Goal: Book appointment/travel/reservation

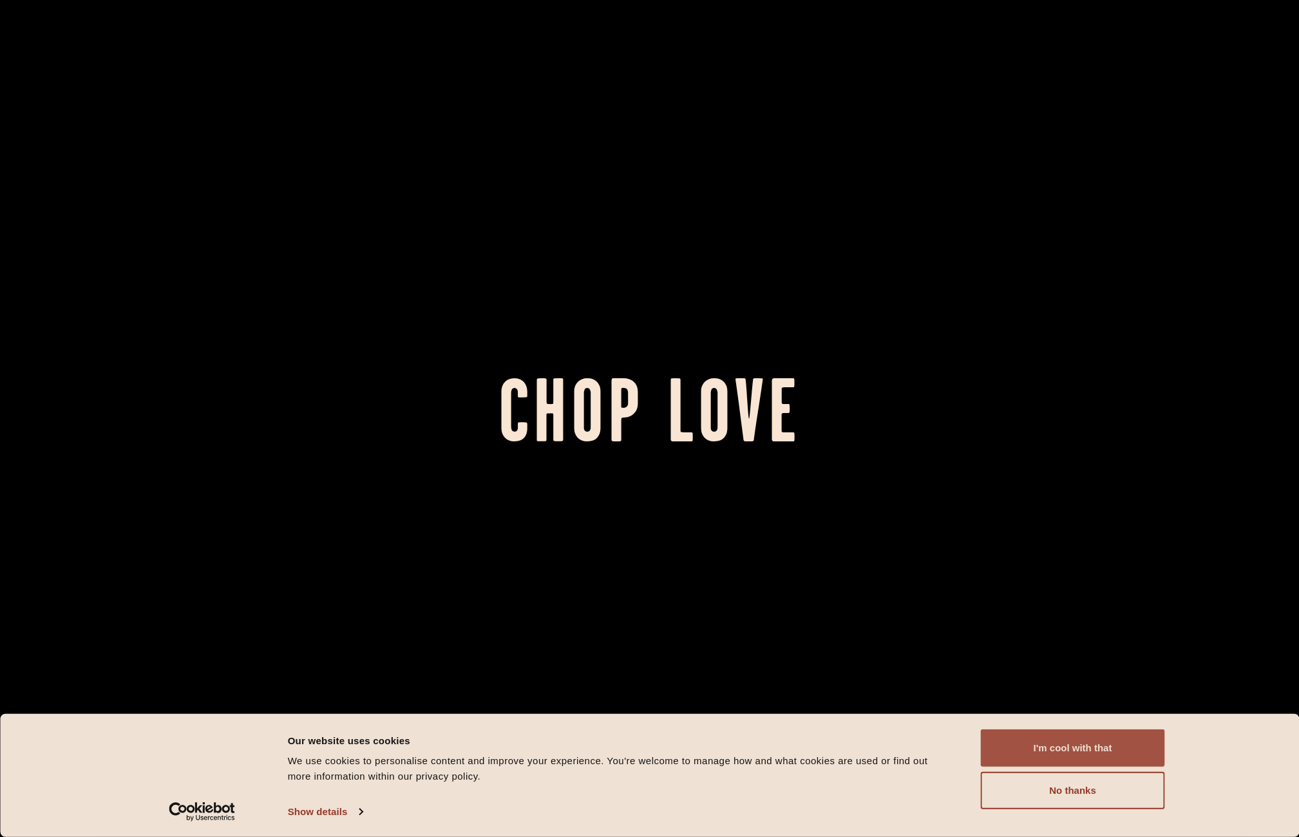
click at [1036, 745] on button "I'm cool with that" at bounding box center [1073, 747] width 184 height 37
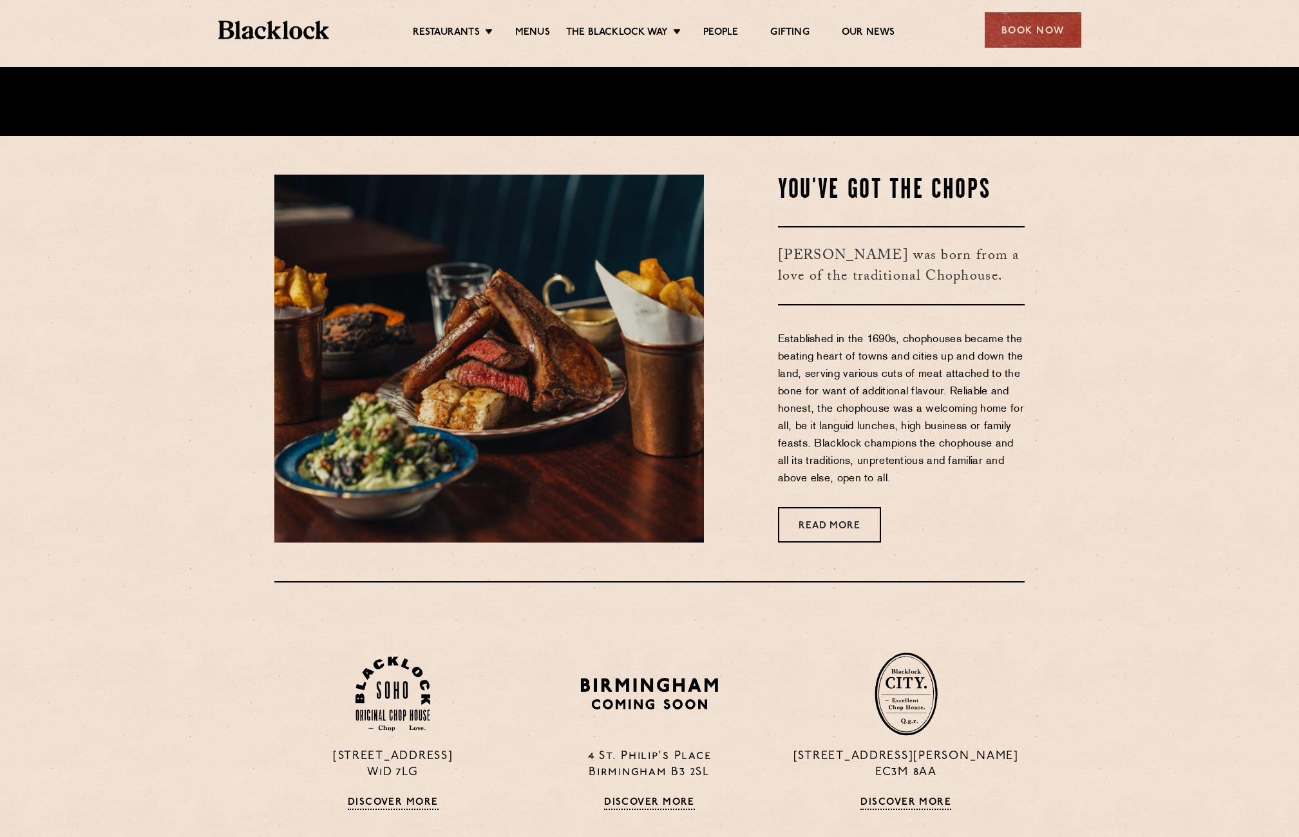
scroll to position [580, 0]
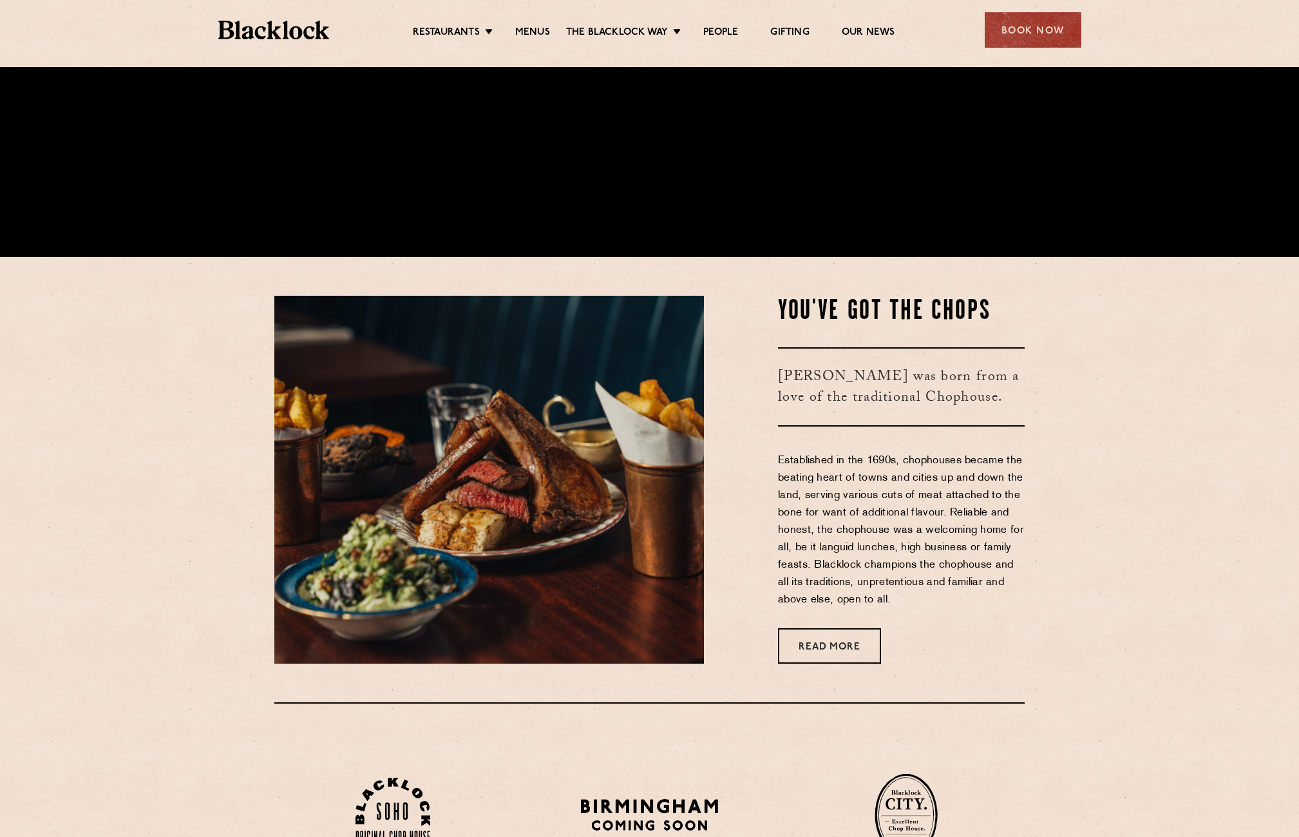
click at [527, 25] on ul "Restaurants [GEOGRAPHIC_DATA] [GEOGRAPHIC_DATA] [GEOGRAPHIC_DATA] [GEOGRAPHIC_D…" at bounding box center [653, 30] width 649 height 21
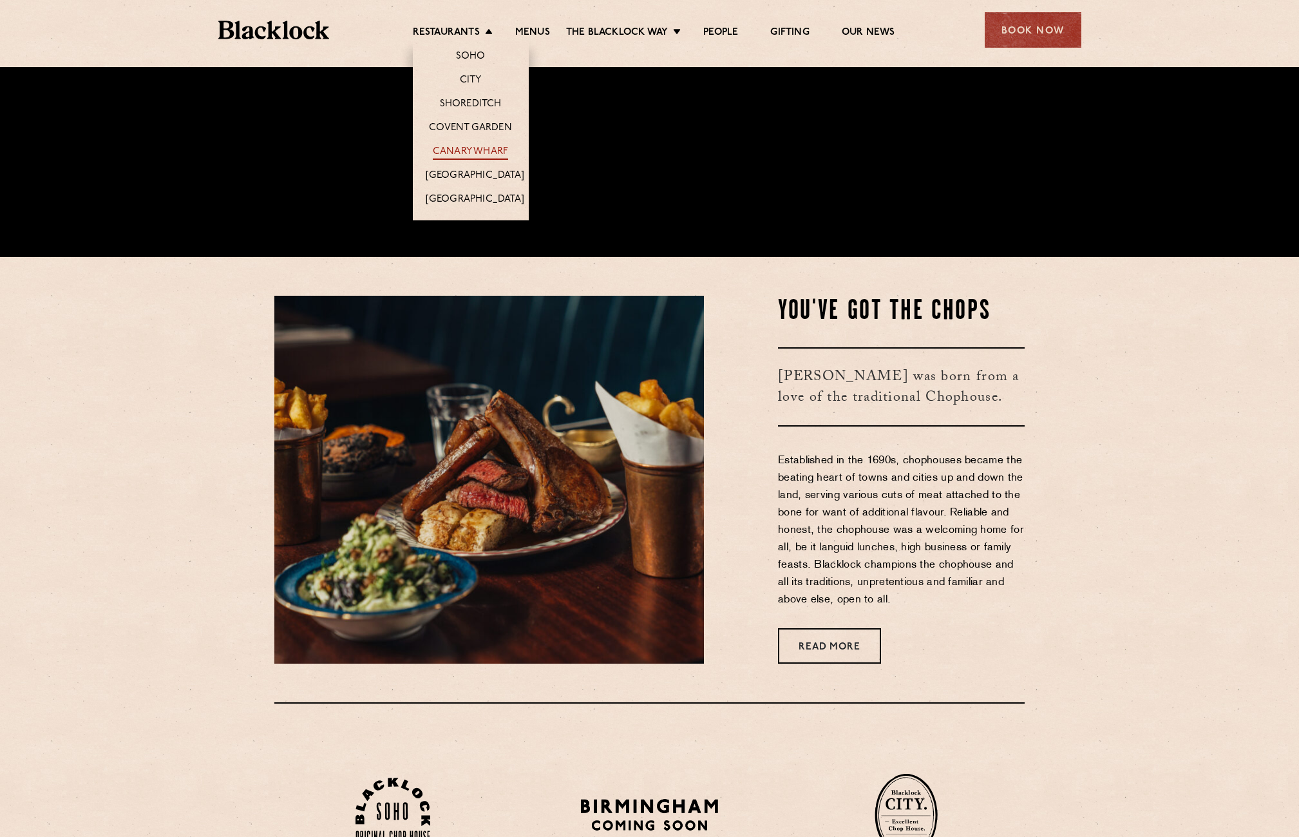
click at [482, 152] on link "Canary Wharf" at bounding box center [470, 153] width 75 height 14
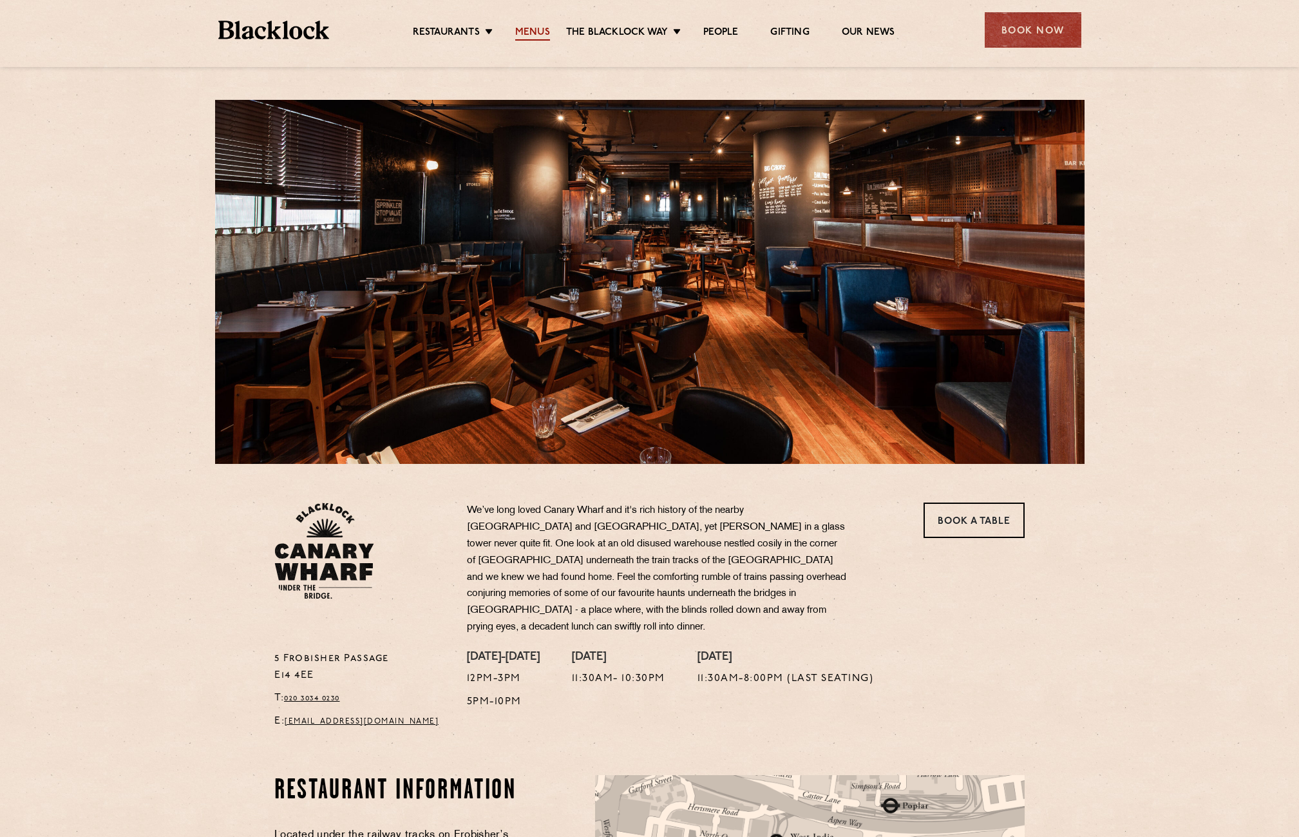
click at [535, 38] on link "Menus" at bounding box center [532, 33] width 35 height 14
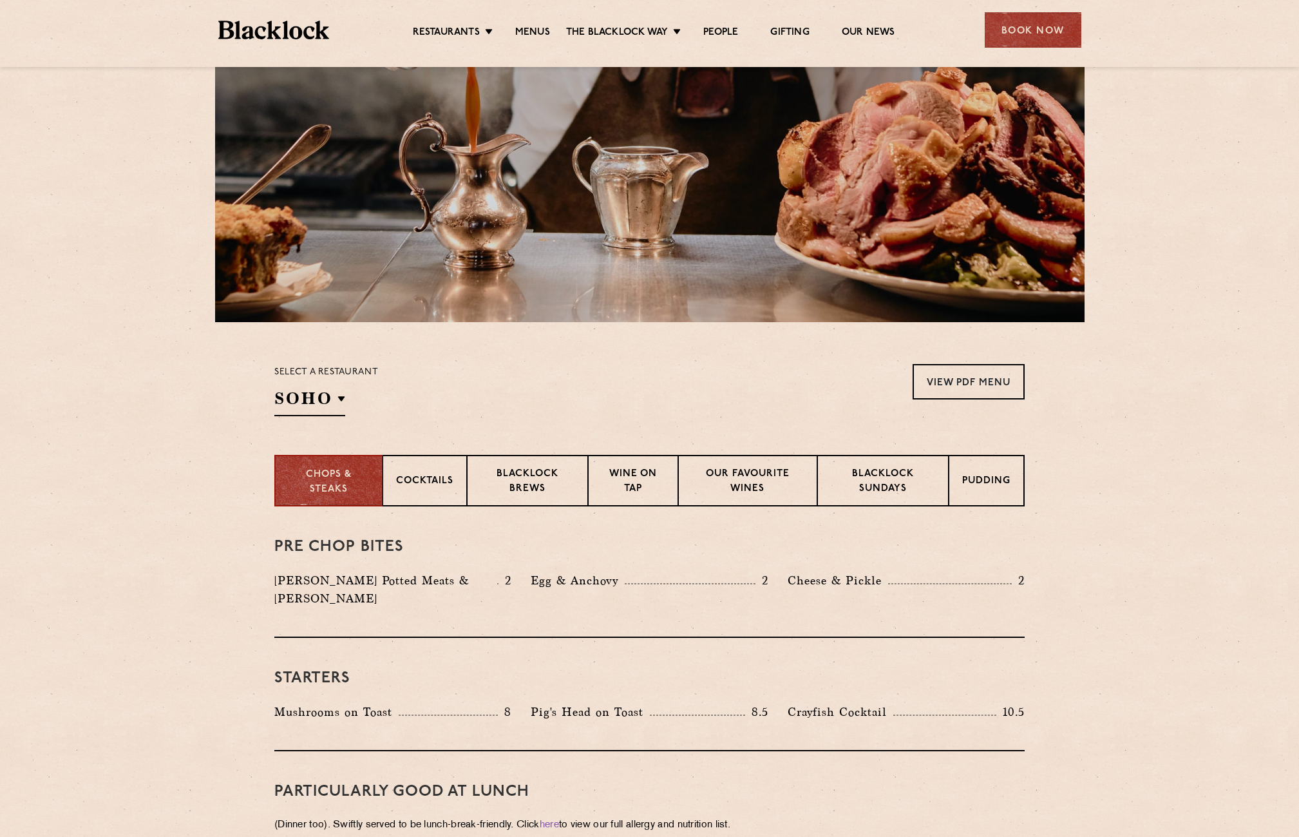
scroll to position [386, 0]
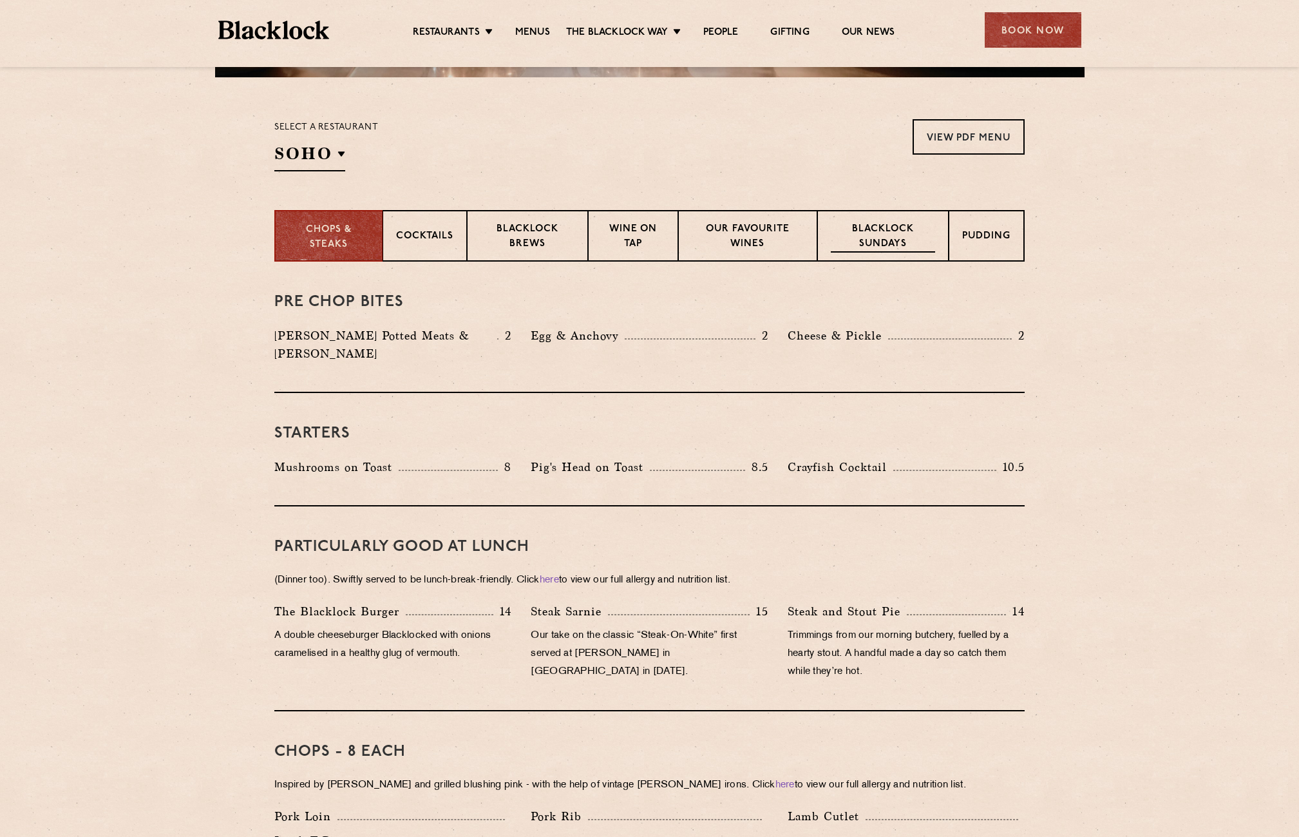
click at [912, 231] on p "Blacklock Sundays" at bounding box center [883, 237] width 104 height 30
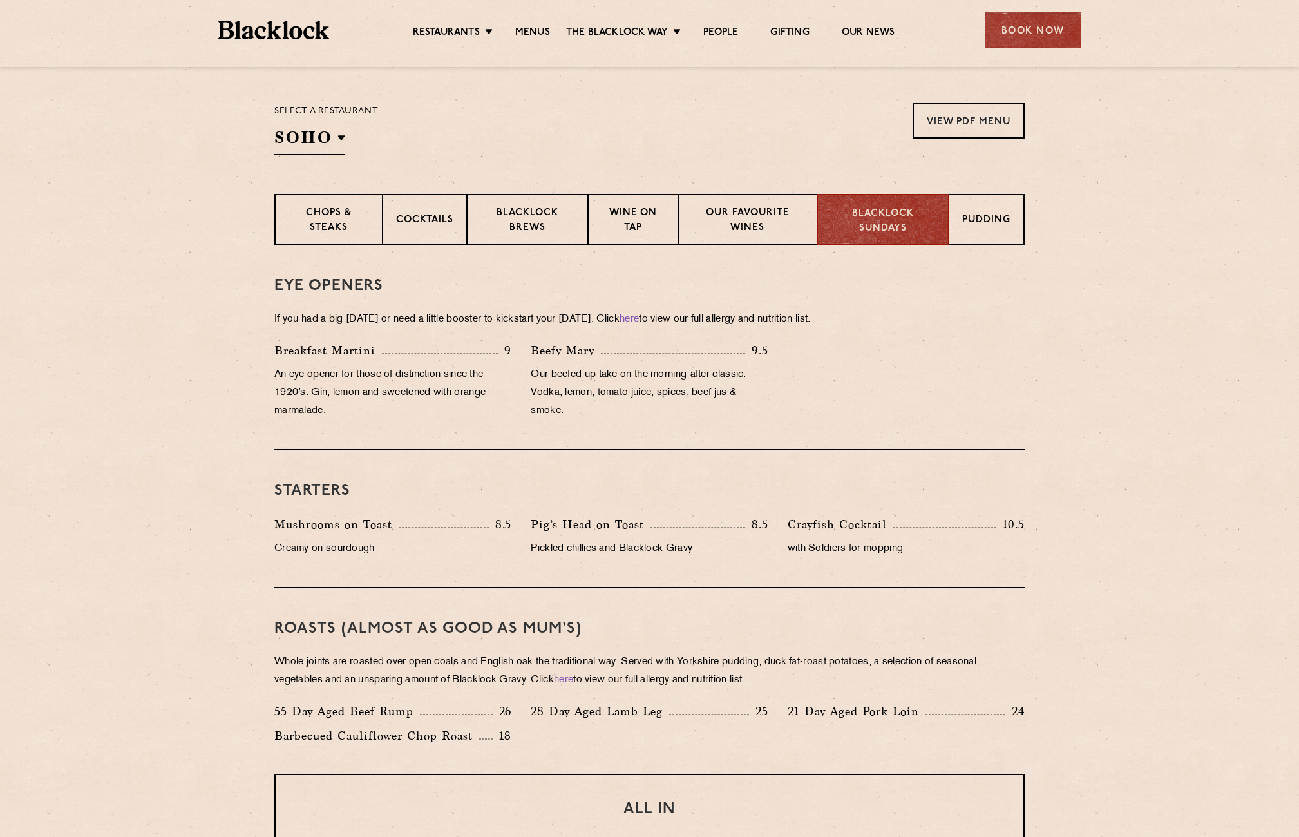
scroll to position [397, 0]
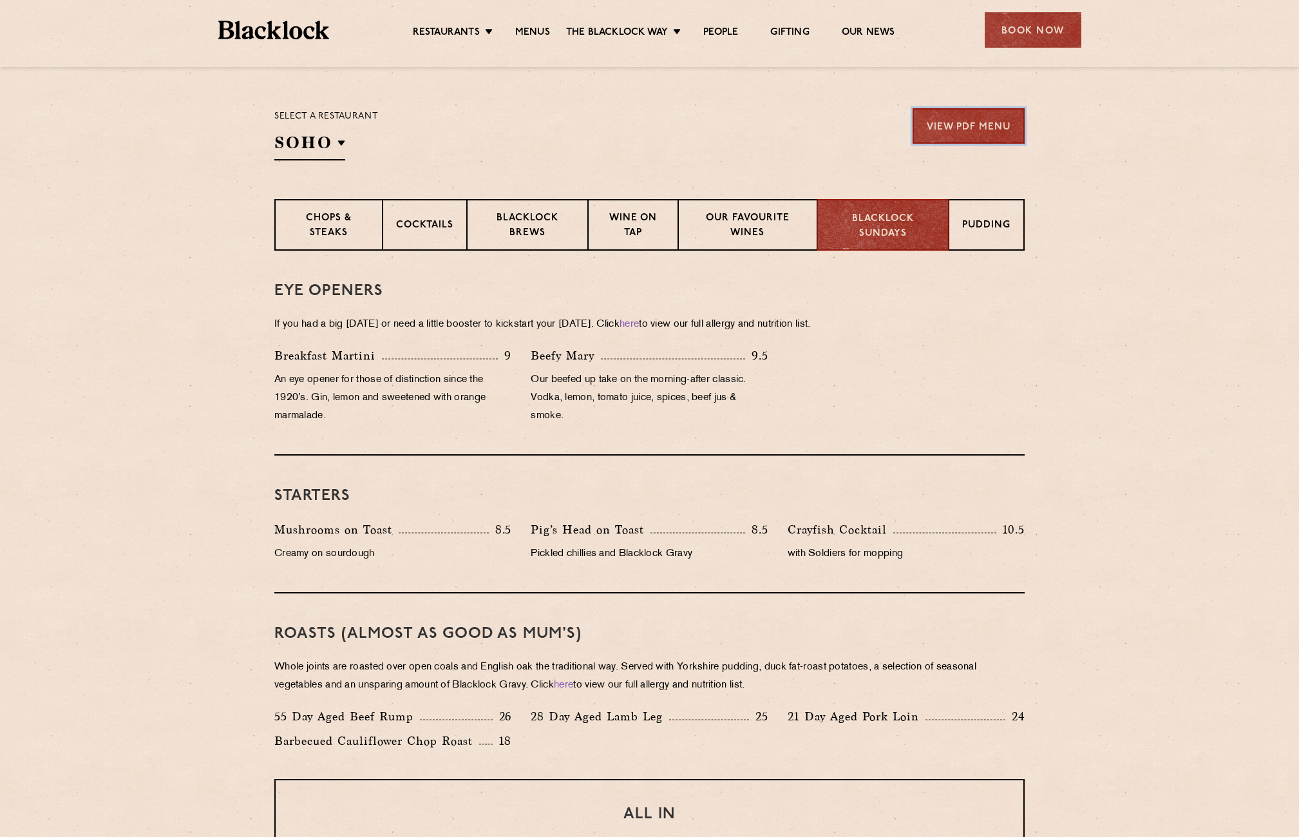
click at [994, 121] on link "View PDF Menu" at bounding box center [969, 125] width 112 height 35
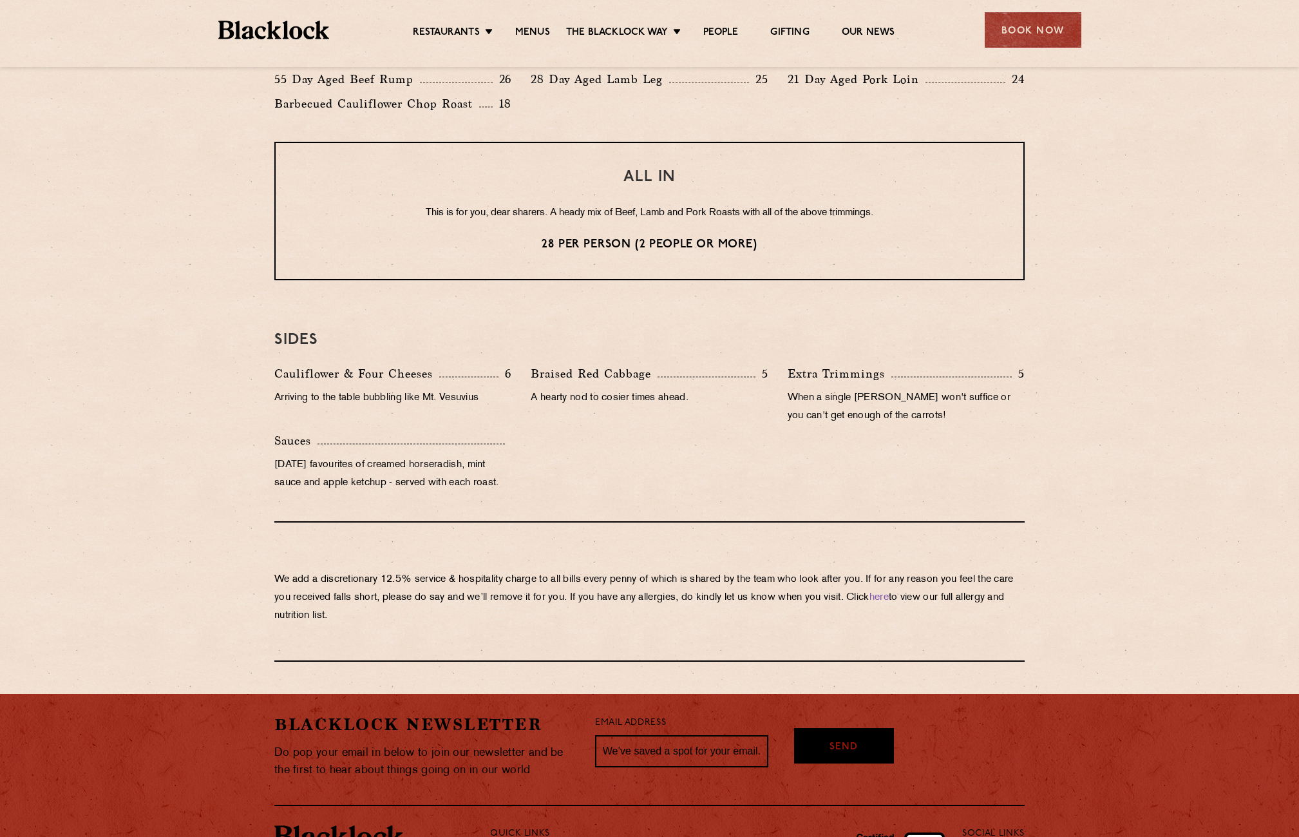
scroll to position [784, 0]
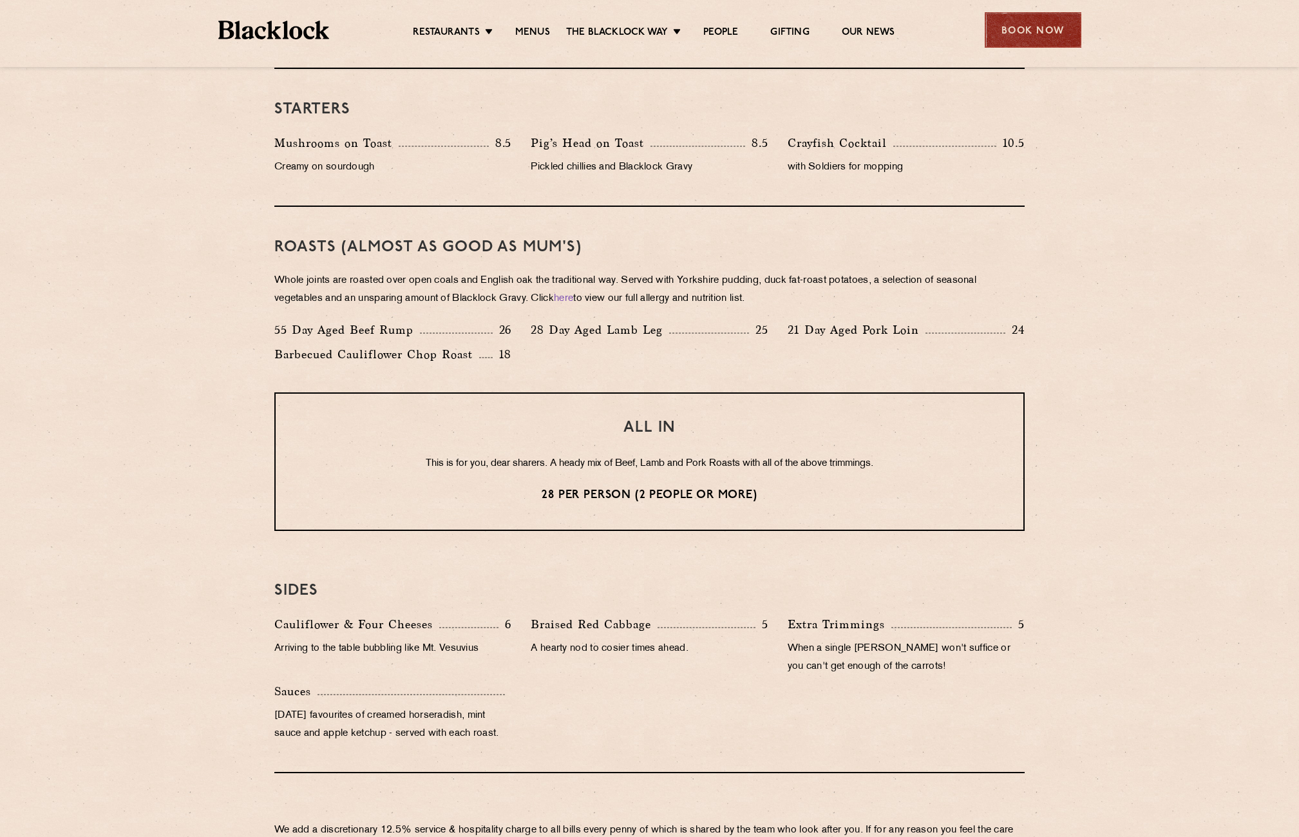
click at [1067, 24] on div "Book Now" at bounding box center [1033, 29] width 97 height 35
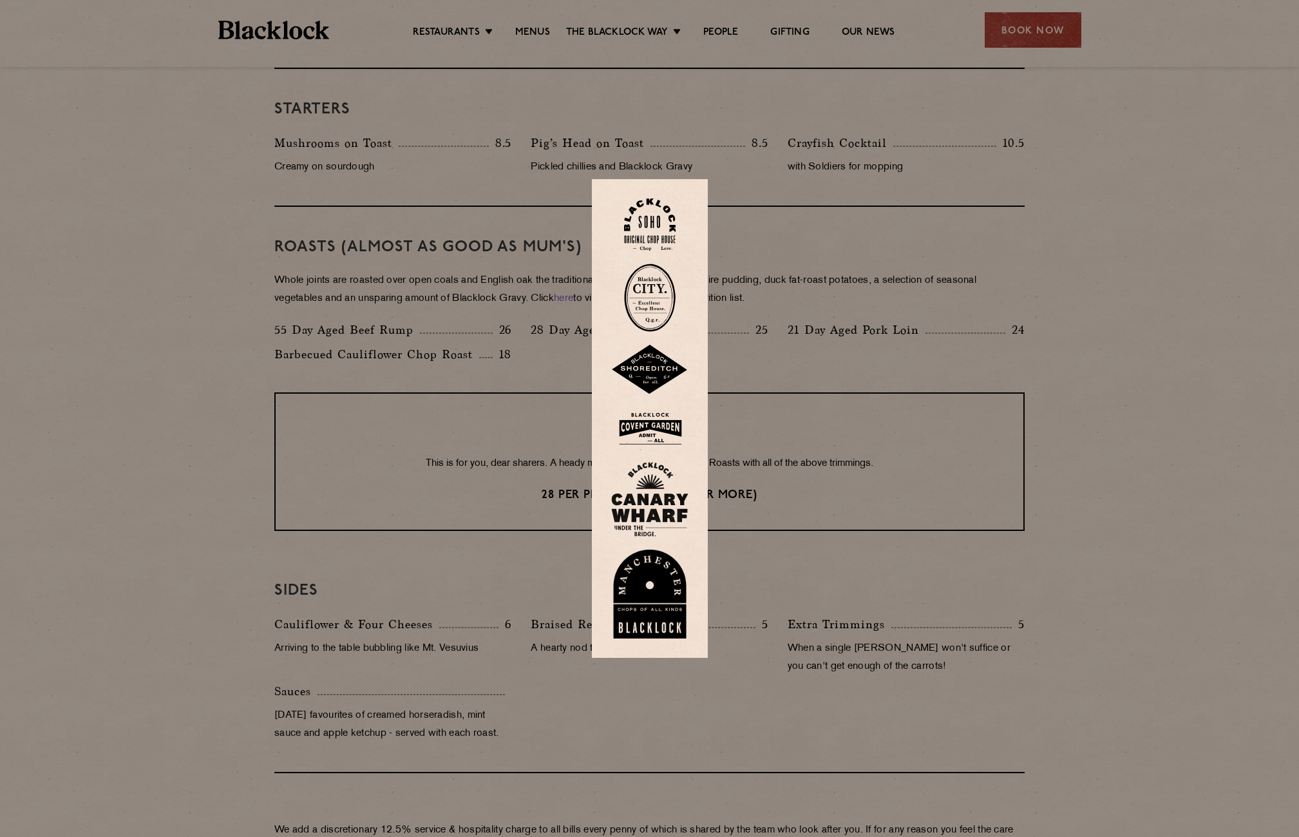
click at [658, 490] on img at bounding box center [649, 499] width 77 height 75
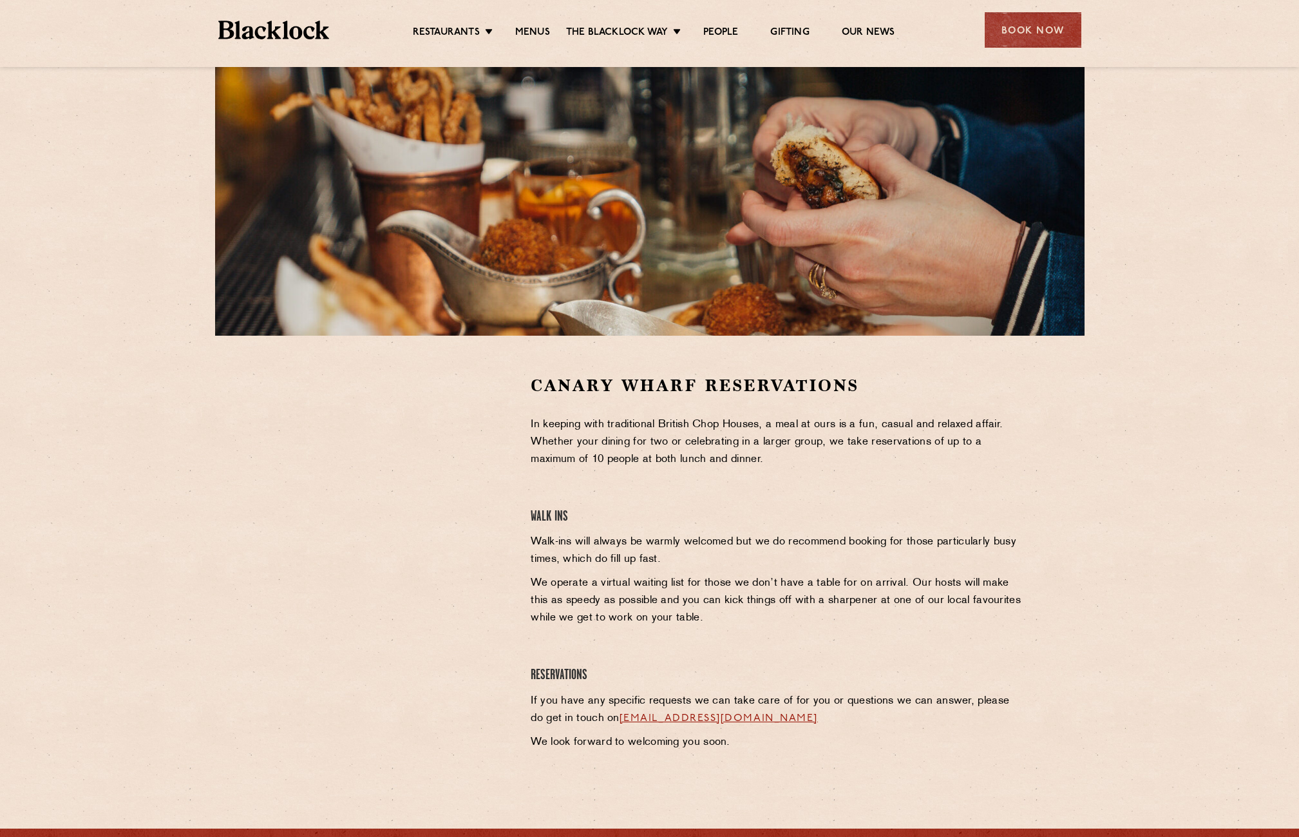
scroll to position [129, 0]
